Goal: Information Seeking & Learning: Learn about a topic

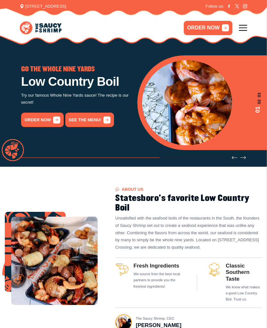
click at [95, 131] on div "LOW COUNTRY BOIL Sizzling Savory Seafood Come and try a taste of Statesboro's o…" at bounding box center [75, 103] width 108 height 74
click at [92, 115] on link "See the menu!" at bounding box center [89, 120] width 49 height 14
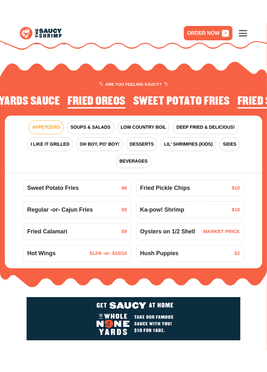
scroll to position [559, 0]
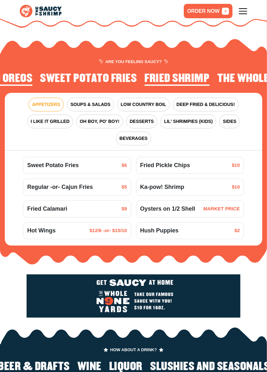
click at [214, 101] on span "DEEP FRIED & DELICIOUS!" at bounding box center [205, 104] width 59 height 7
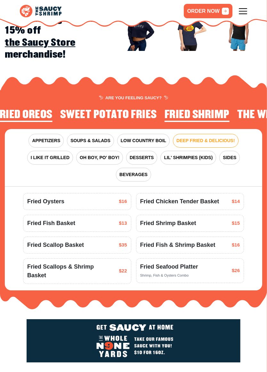
scroll to position [517, 0]
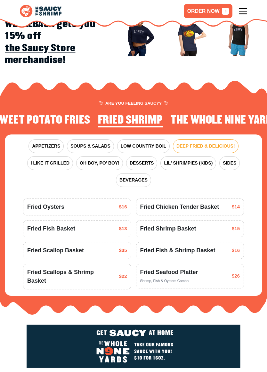
click at [49, 143] on span "APPETIZERS" at bounding box center [46, 146] width 28 height 7
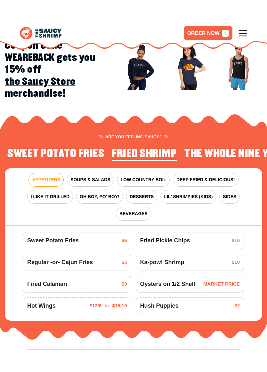
scroll to position [505, 0]
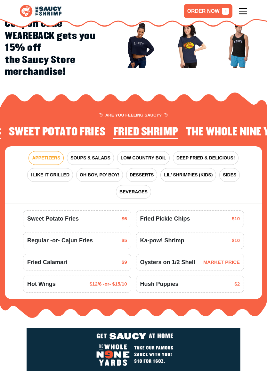
click at [99, 155] on span "SOUPS & SALADS" at bounding box center [90, 158] width 40 height 7
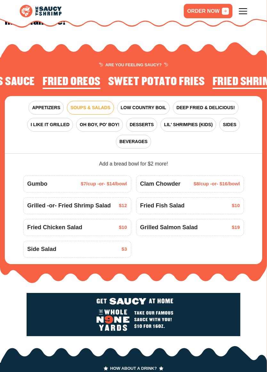
scroll to position [557, 0]
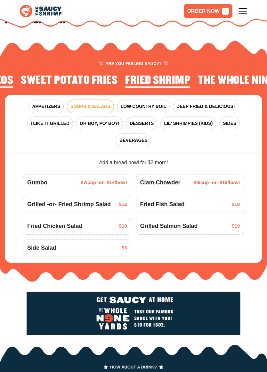
click at [231, 120] on span "SIDES" at bounding box center [229, 123] width 13 height 7
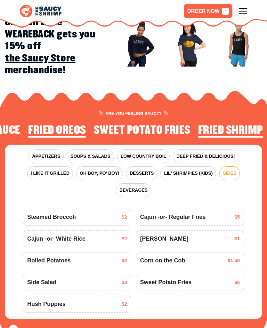
scroll to position [505, 0]
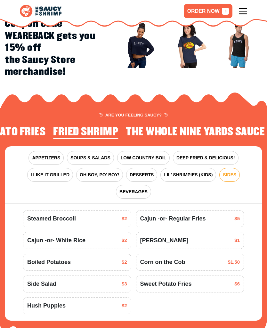
click at [93, 155] on span "SOUPS & SALADS" at bounding box center [90, 158] width 40 height 7
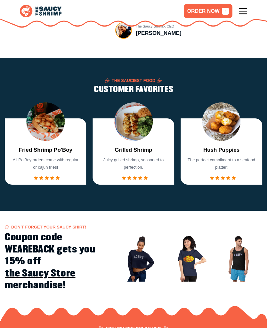
scroll to position [292, 0]
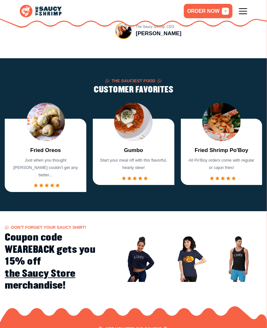
click at [139, 127] on img "4 / 7" at bounding box center [133, 122] width 38 height 38
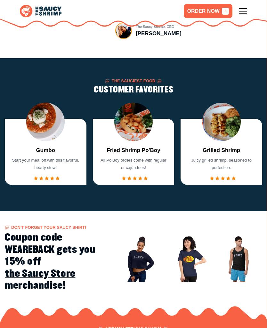
click at [59, 154] on div "Gumbo Start your meal off with this flavorful, hearty stew!" at bounding box center [45, 163] width 71 height 34
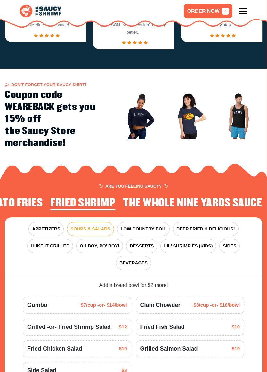
scroll to position [434, 0]
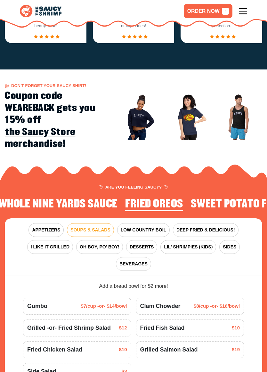
click at [47, 227] on span "APPETIZERS" at bounding box center [46, 230] width 28 height 7
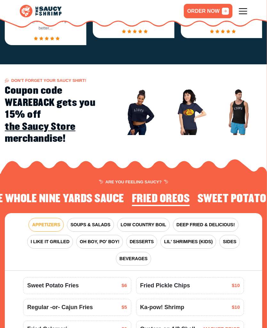
scroll to position [437, 0]
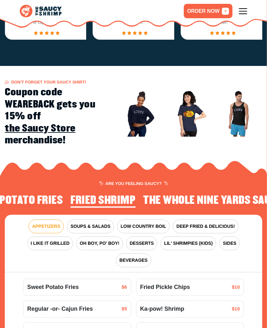
click at [95, 219] on button "SOUPS & SALADS" at bounding box center [90, 226] width 47 height 14
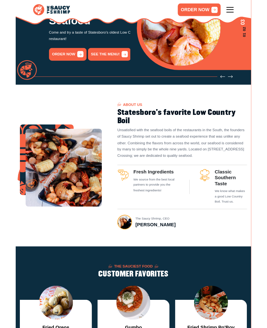
scroll to position [89, 0]
